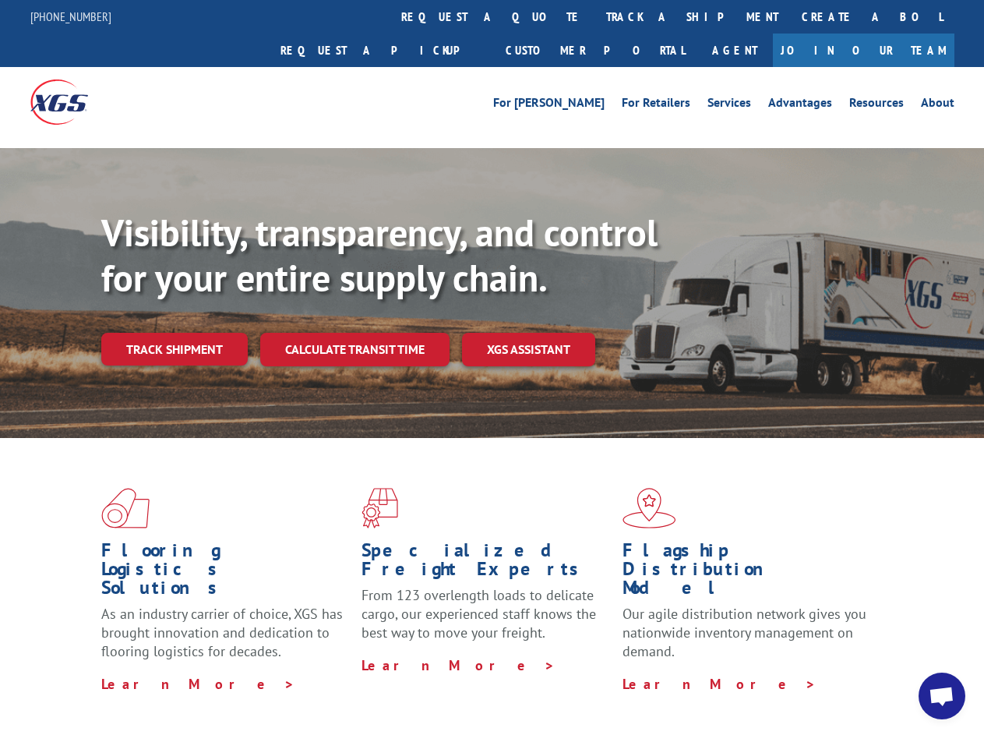
click at [492, 367] on div "Visibility, transparency, and control for your entire supply chain. Track shipm…" at bounding box center [542, 318] width 883 height 217
click at [595, 16] on link "track a shipment" at bounding box center [693, 17] width 196 height 34
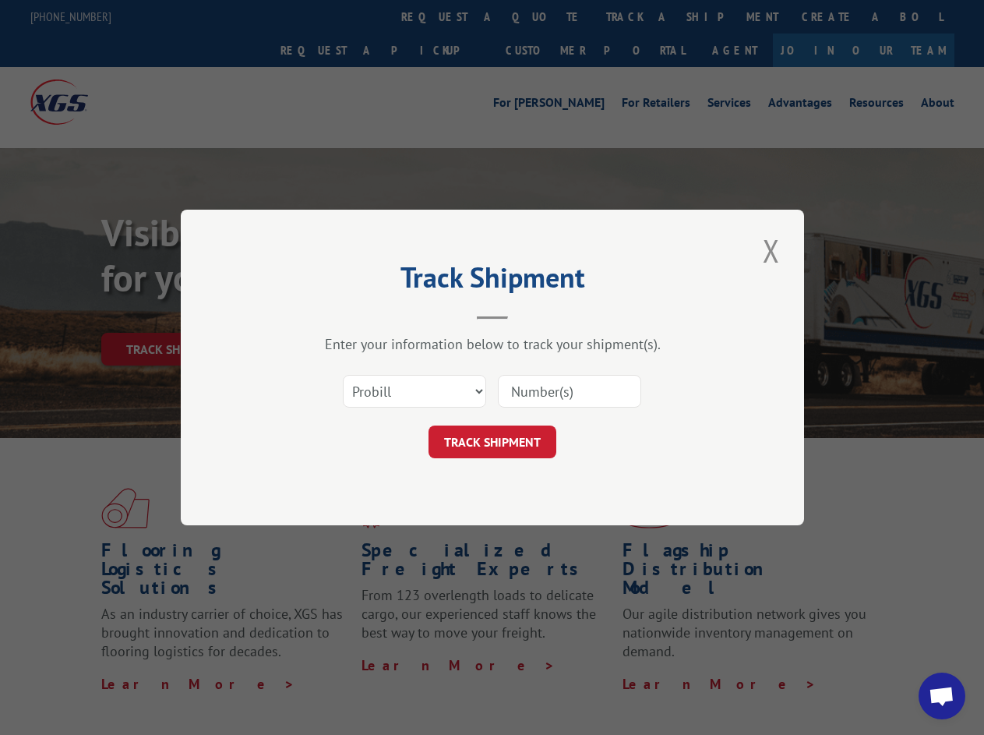
click at [544, 16] on div "Track Shipment Enter your information below to track your shipment(s). Select c…" at bounding box center [492, 367] width 984 height 735
click at [641, 16] on div "Track Shipment Enter your information below to track your shipment(s). Select c…" at bounding box center [492, 367] width 984 height 735
click at [174, 315] on div "Track Shipment Enter your information below to track your shipment(s). Select c…" at bounding box center [492, 367] width 984 height 735
click at [354, 315] on header "Track Shipment" at bounding box center [493, 292] width 468 height 53
click at [529, 315] on header "Track Shipment" at bounding box center [493, 292] width 468 height 53
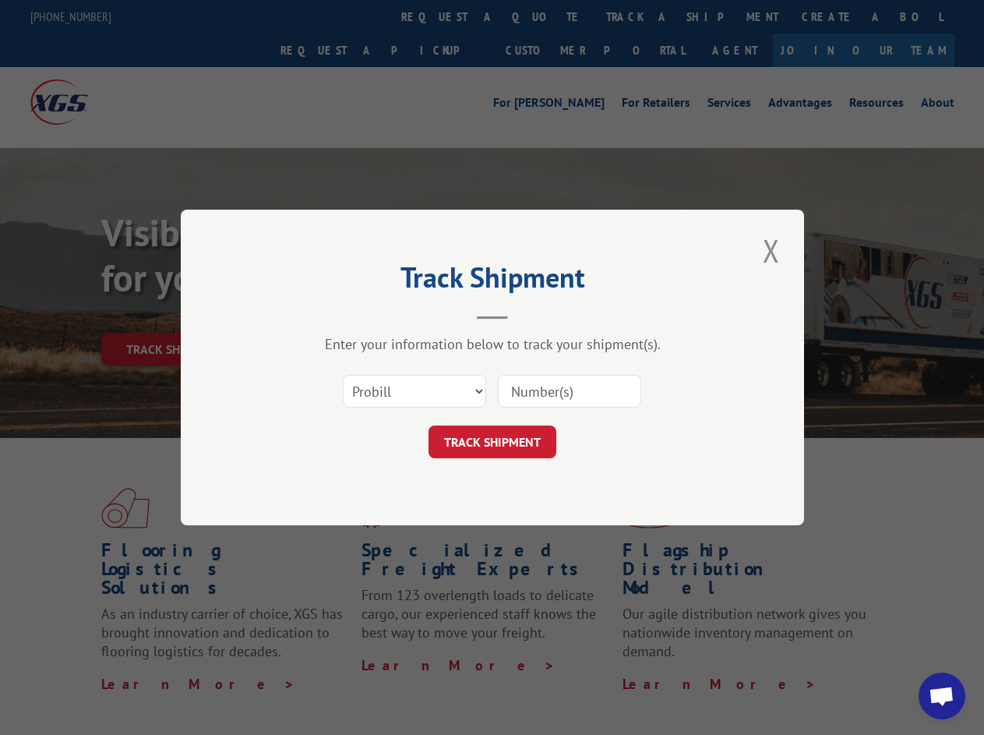
click at [942, 696] on span "Open chat" at bounding box center [942, 697] width 26 height 22
